Goal: Communication & Community: Answer question/provide support

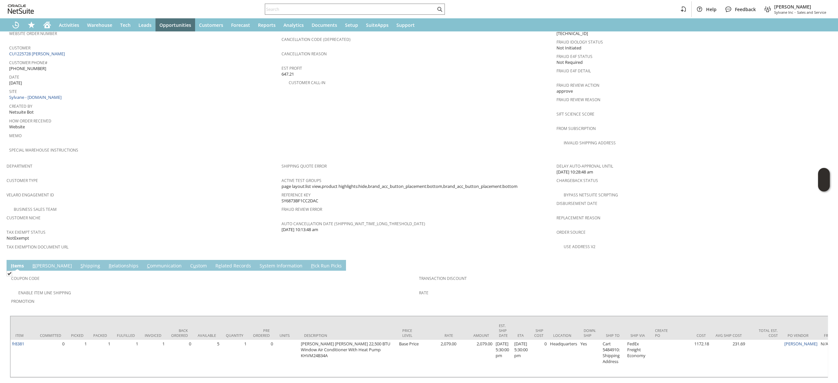
click at [142, 272] on td "Coupon Code" at bounding box center [215, 280] width 408 height 16
click at [145, 262] on link "C ommunication" at bounding box center [164, 265] width 38 height 7
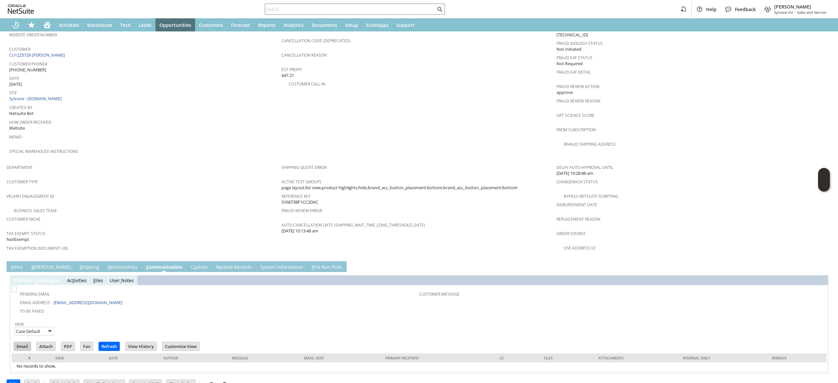
click at [26, 342] on td "Email" at bounding box center [22, 346] width 17 height 9
click at [26, 341] on td "Email" at bounding box center [24, 347] width 23 height 12
click at [24, 342] on input "Email" at bounding box center [22, 346] width 17 height 9
click at [499, 87] on td "PO # Customer Comments / Special Instructions Cancellation Code (deprecated) Ca…" at bounding box center [418, 83] width 275 height 155
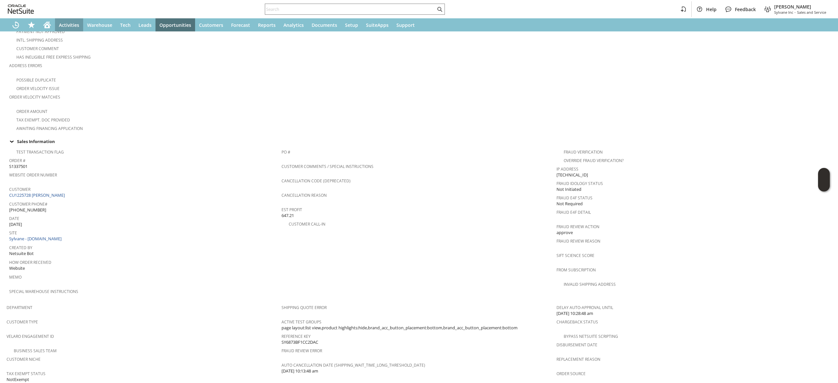
click at [58, 29] on div "Activities" at bounding box center [69, 24] width 28 height 13
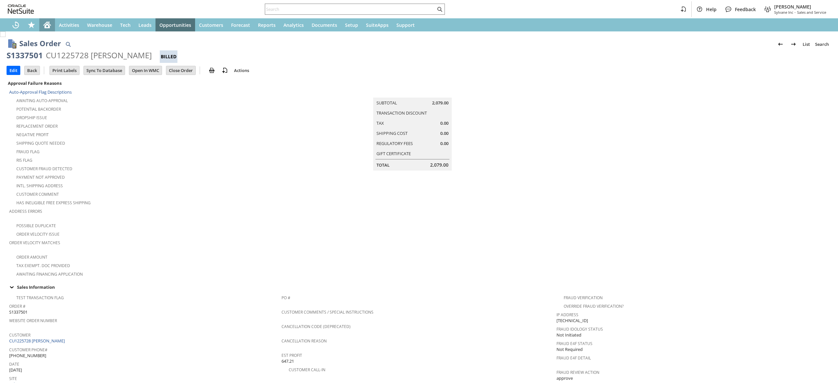
click at [54, 27] on div "Home" at bounding box center [47, 24] width 16 height 13
